Goal: Information Seeking & Learning: Compare options

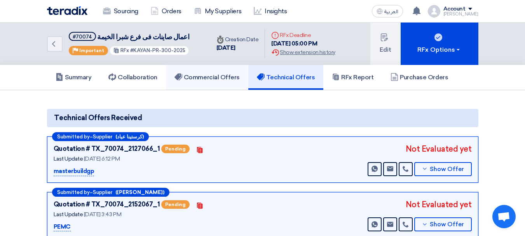
click at [222, 77] on h5 "Commercial Offers" at bounding box center [207, 78] width 65 height 8
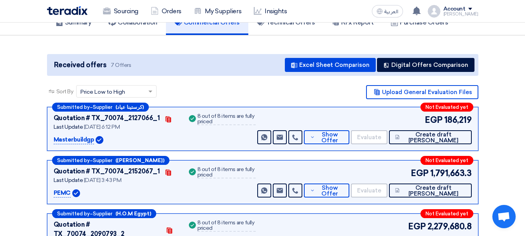
scroll to position [55, 0]
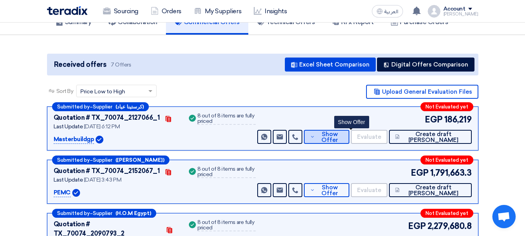
click at [343, 140] on span "Show Offer" at bounding box center [330, 137] width 26 height 12
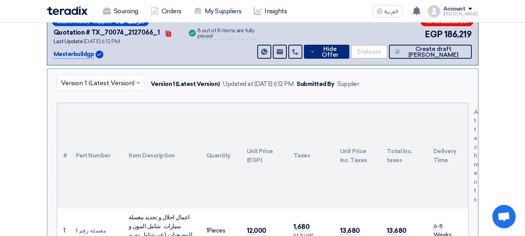
scroll to position [139, 0]
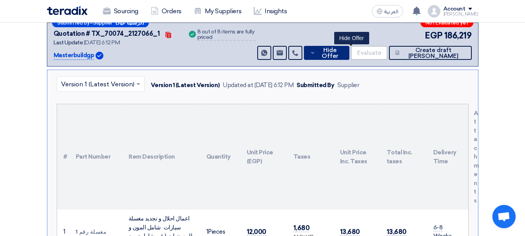
click at [342, 54] on span "Hide Offer" at bounding box center [330, 53] width 26 height 12
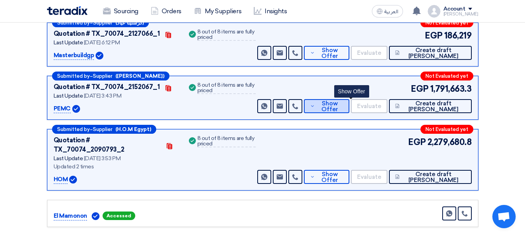
click at [343, 104] on span "Show Offer" at bounding box center [330, 107] width 26 height 12
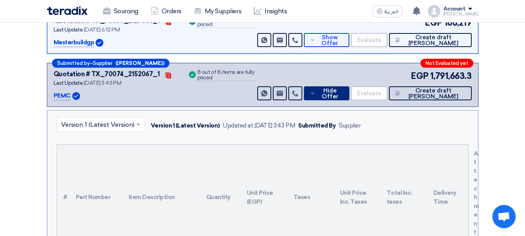
scroll to position [151, 0]
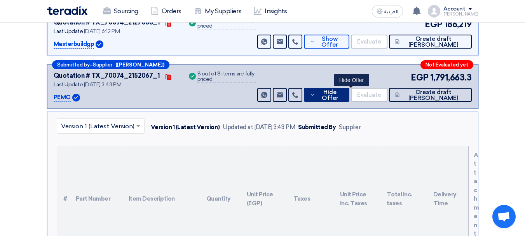
click at [343, 98] on span "Hide Offer" at bounding box center [330, 95] width 26 height 12
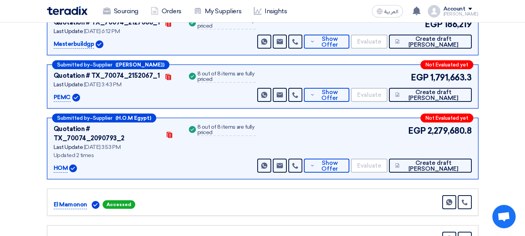
click at [336, 145] on div "EGP 2,279,680.8 Send Message Send Message" at bounding box center [364, 148] width 216 height 48
click at [341, 160] on span "Show Offer" at bounding box center [330, 166] width 26 height 12
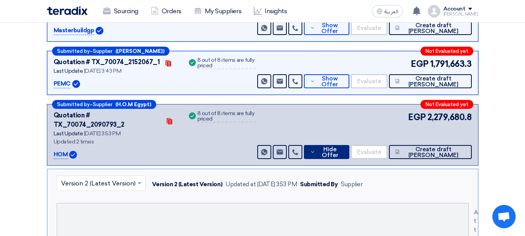
scroll to position [162, 0]
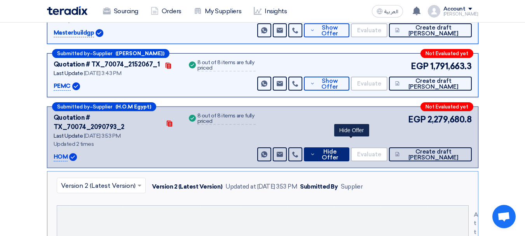
click at [343, 149] on span "Hide Offer" at bounding box center [330, 155] width 26 height 12
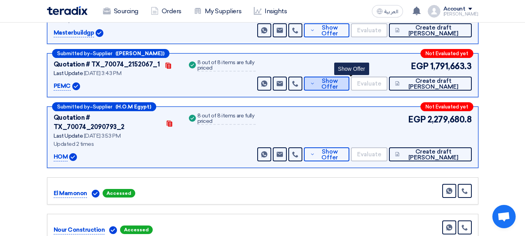
click at [343, 85] on span "Show Offer" at bounding box center [330, 84] width 26 height 12
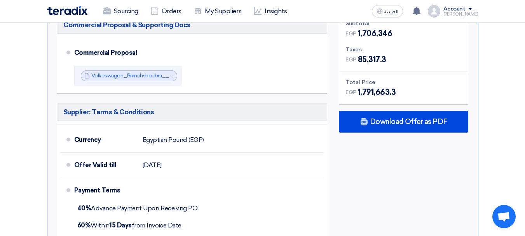
scroll to position [655, 0]
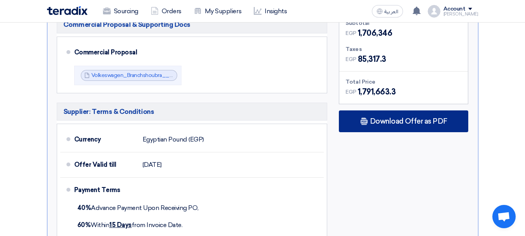
click at [398, 118] on span "Download Offer as PDF" at bounding box center [408, 121] width 77 height 7
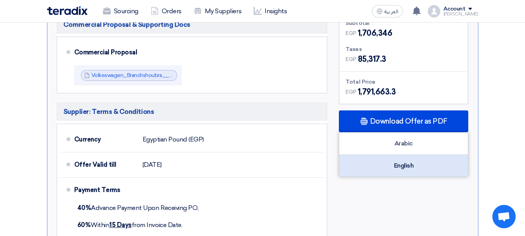
click at [397, 155] on div "English" at bounding box center [404, 166] width 129 height 22
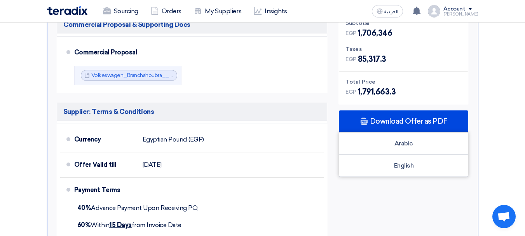
click at [355, 192] on div "Subtotal EGP 1,706,346 Taxes EGP 85,317.3 Total Price EGP" at bounding box center [403, 128] width 141 height 232
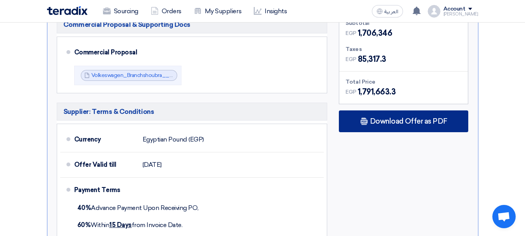
click at [383, 118] on span "Download Offer as PDF" at bounding box center [408, 121] width 77 height 7
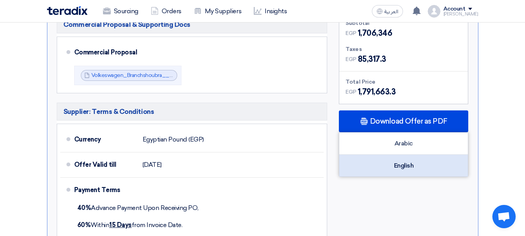
click at [408, 155] on div "English" at bounding box center [404, 166] width 129 height 22
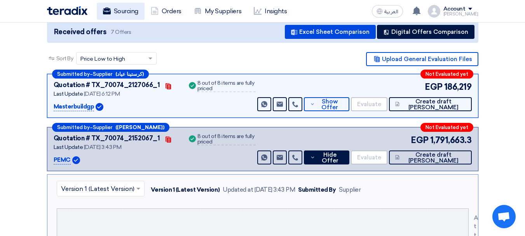
scroll to position [0, 0]
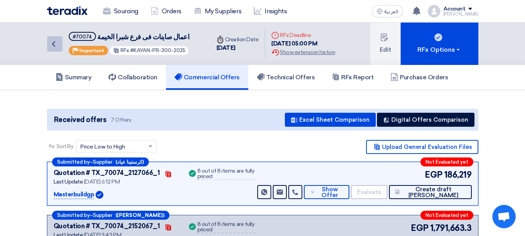
click at [56, 44] on icon "Back" at bounding box center [53, 43] width 9 height 9
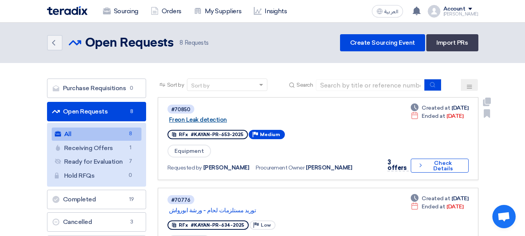
click at [206, 123] on link "Freon Leak detection" at bounding box center [266, 119] width 194 height 7
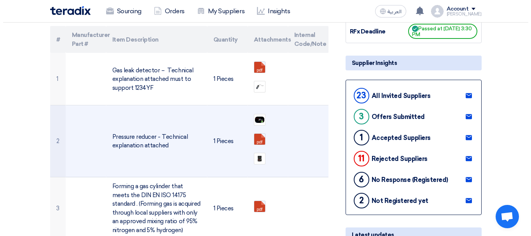
scroll to position [111, 0]
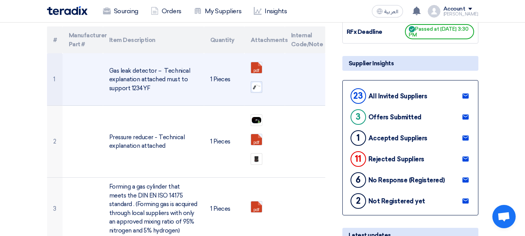
click at [256, 86] on img at bounding box center [256, 87] width 11 height 11
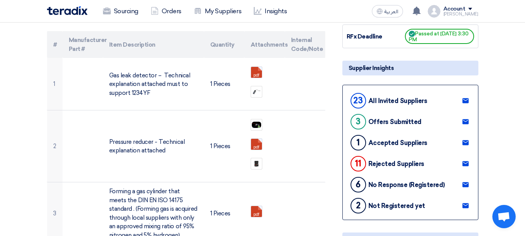
scroll to position [0, 0]
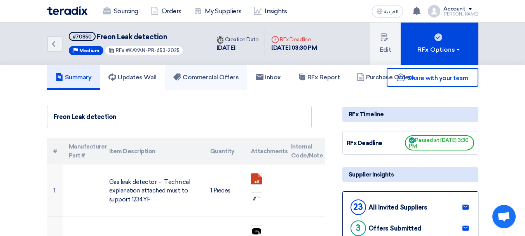
click at [213, 74] on h5 "Commercial Offers" at bounding box center [205, 78] width 65 height 8
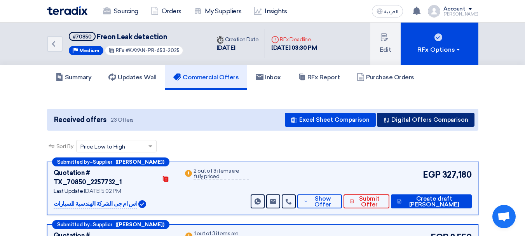
click at [417, 121] on button "Digital Offers Comparison" at bounding box center [426, 120] width 98 height 14
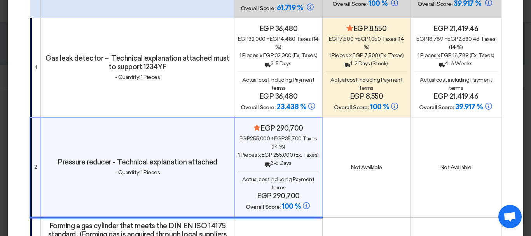
scroll to position [107, 0]
